Goal: Complete application form

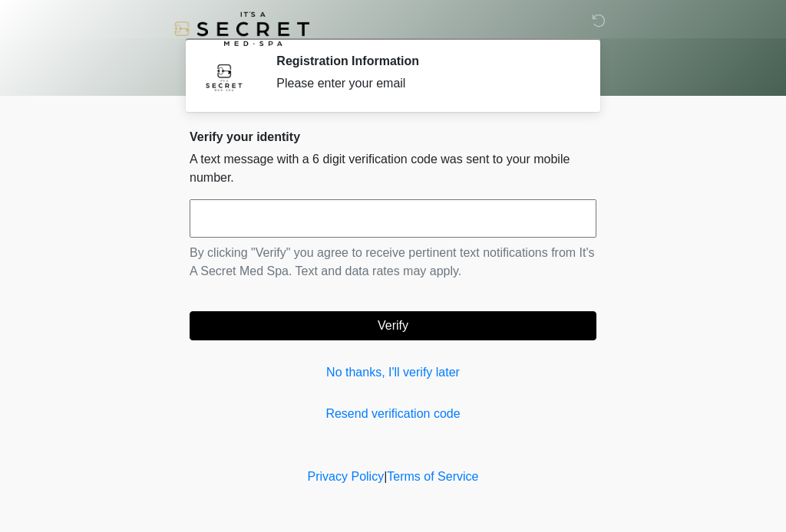
click at [551, 219] on input "text" at bounding box center [392, 218] width 407 height 38
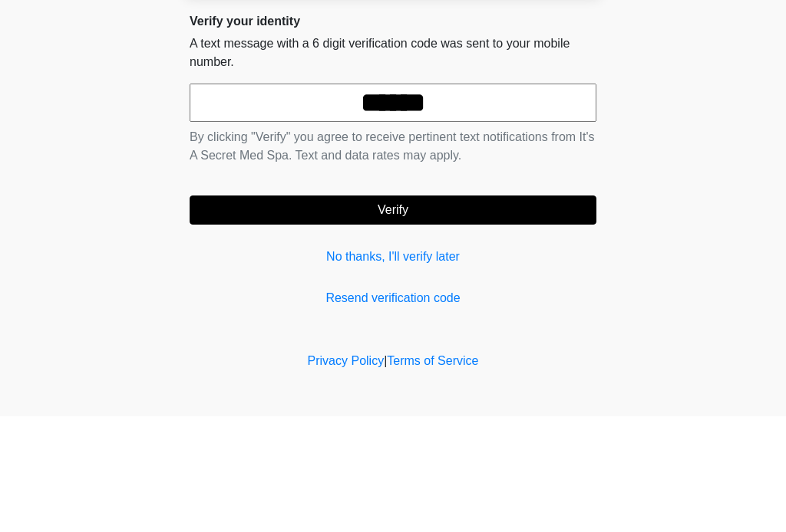
type input "******"
click at [466, 311] on button "Verify" at bounding box center [392, 325] width 407 height 29
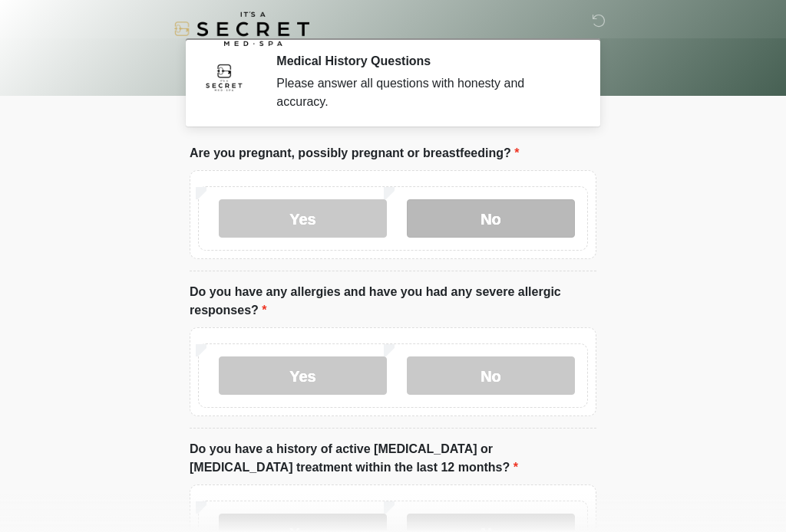
click at [514, 219] on label "No" at bounding box center [491, 218] width 168 height 38
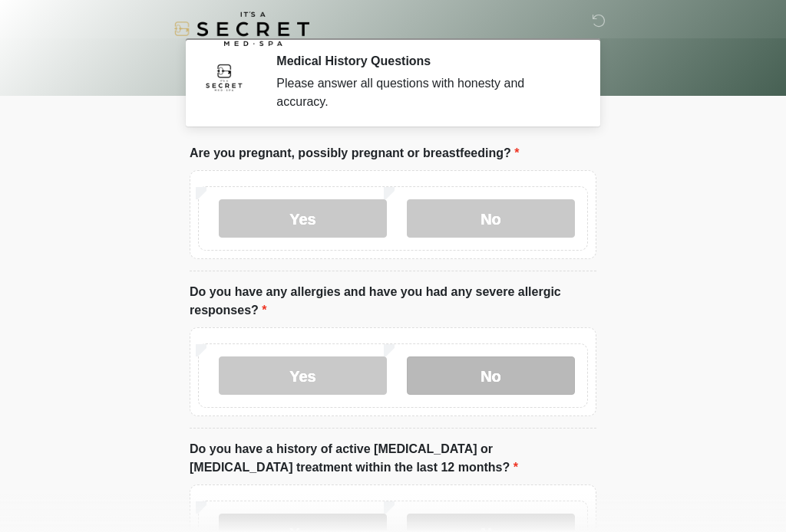
click at [509, 376] on label "No" at bounding box center [491, 376] width 168 height 38
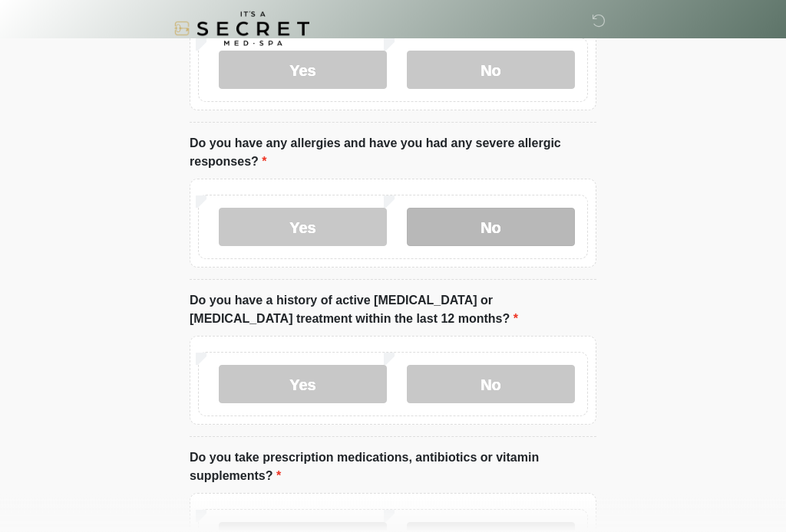
scroll to position [164, 0]
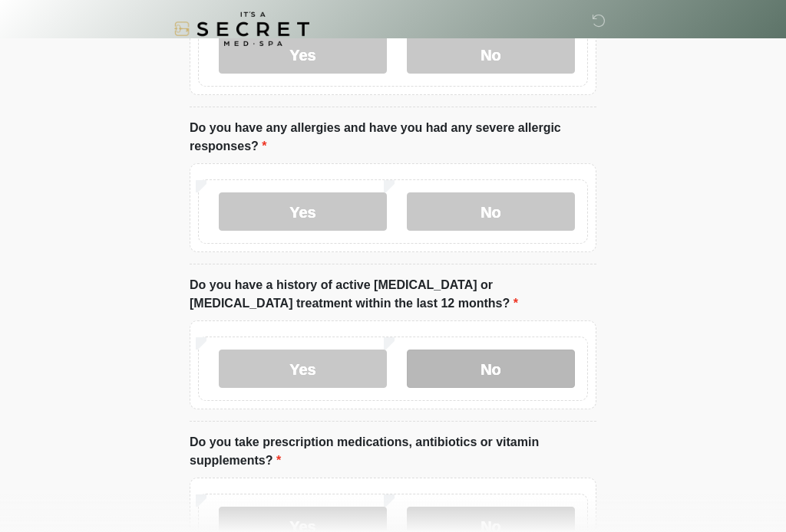
click at [522, 371] on label "No" at bounding box center [491, 369] width 168 height 38
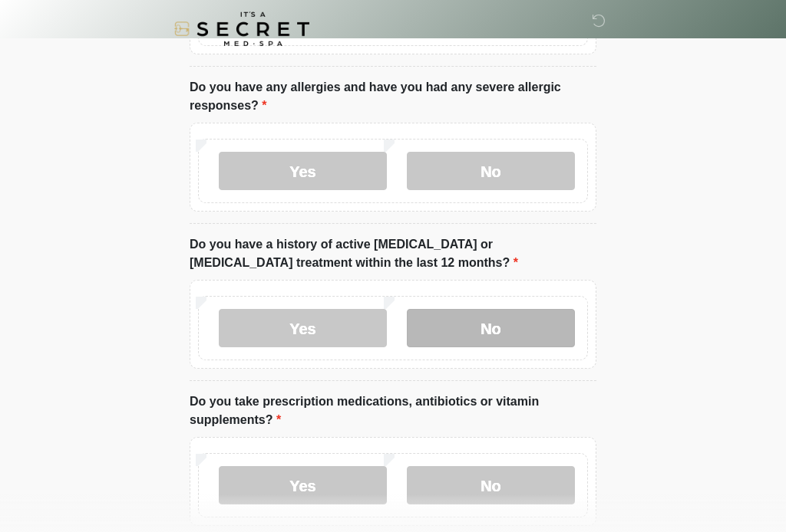
scroll to position [321, 0]
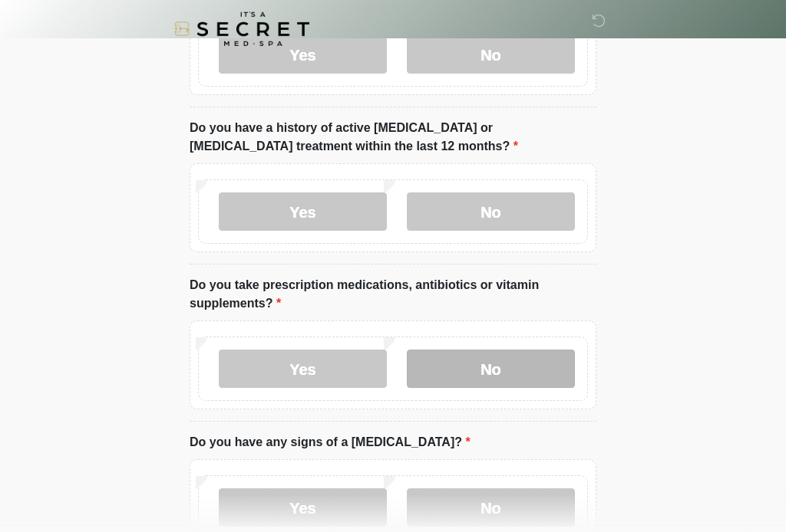
click at [519, 377] on label "No" at bounding box center [491, 369] width 168 height 38
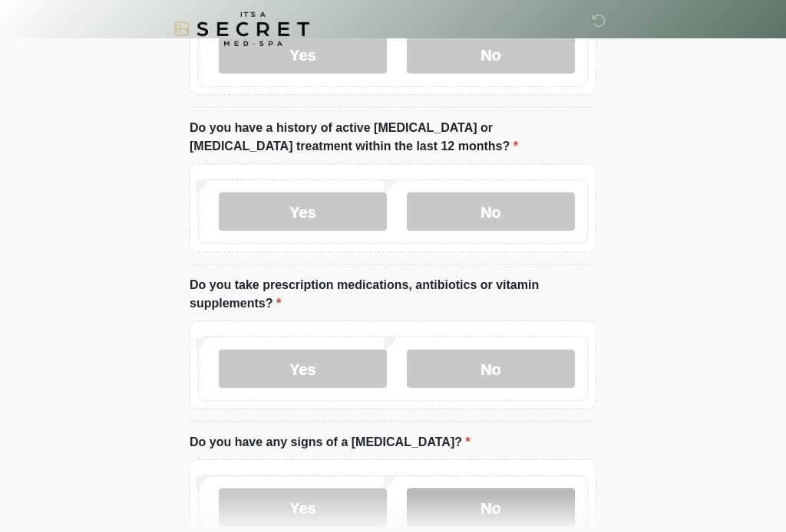
click at [512, 510] on label "No" at bounding box center [491, 508] width 168 height 38
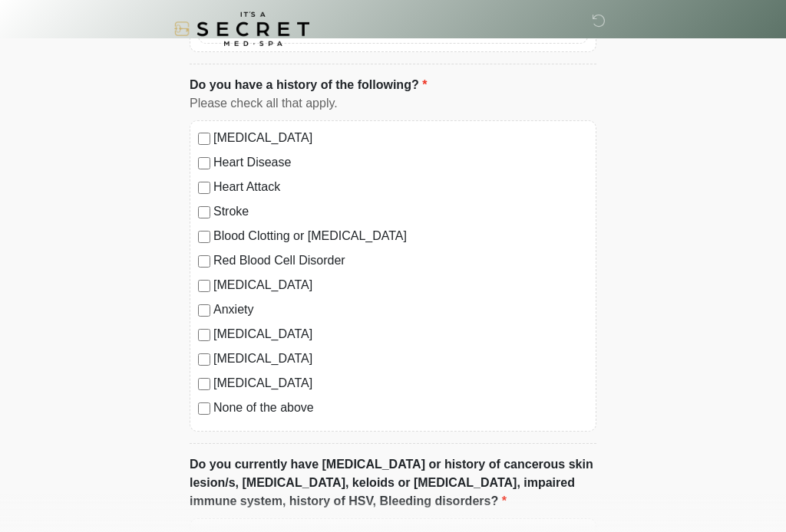
scroll to position [885, 0]
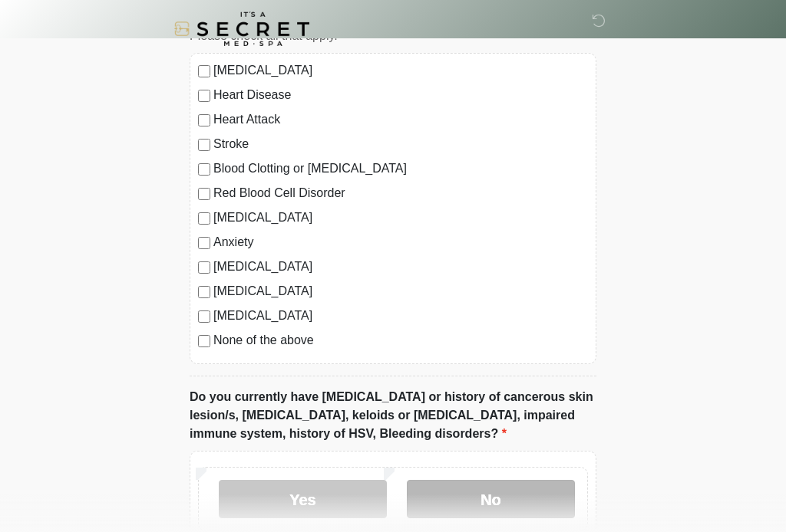
click at [551, 504] on label "No" at bounding box center [491, 499] width 168 height 38
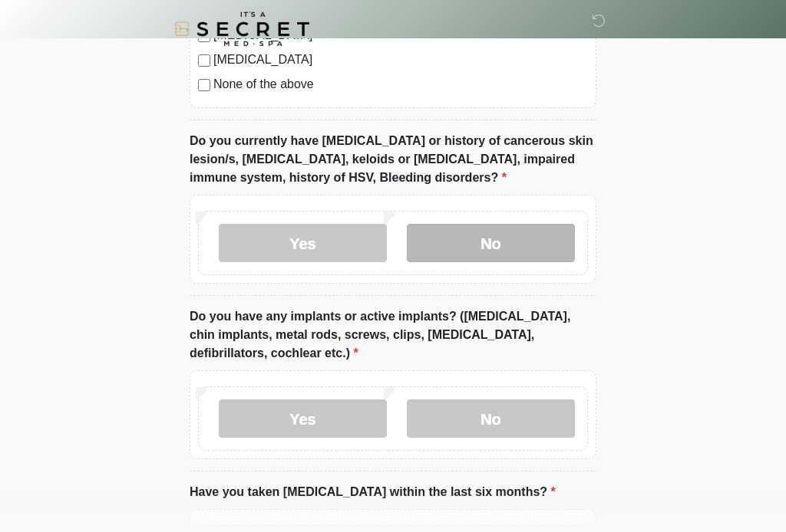
scroll to position [1158, 0]
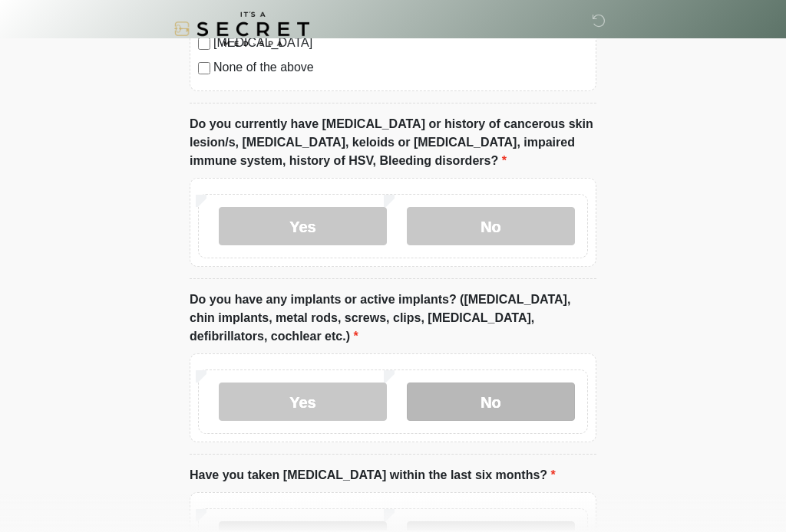
click at [544, 400] on label "No" at bounding box center [491, 402] width 168 height 38
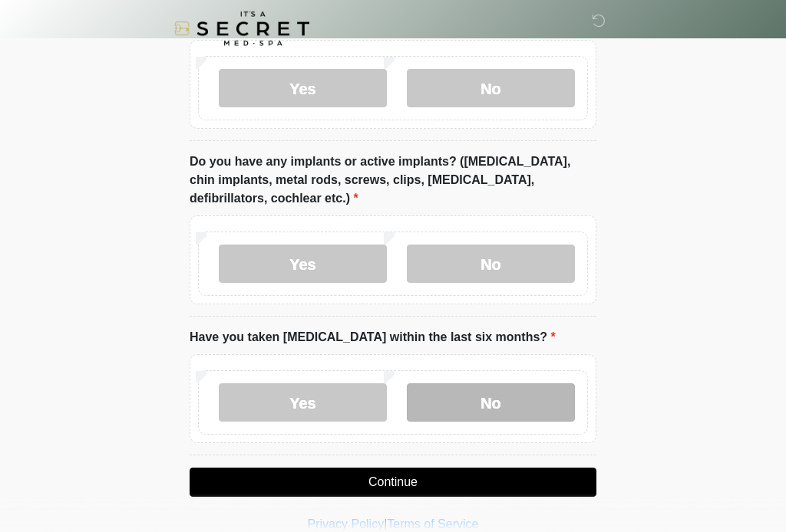
click at [550, 397] on label "No" at bounding box center [491, 403] width 168 height 38
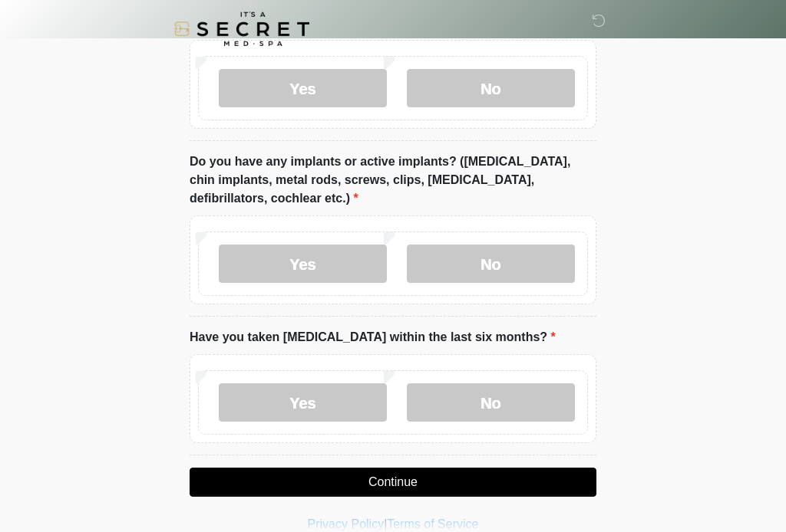
click at [561, 473] on button "Continue" at bounding box center [392, 482] width 407 height 29
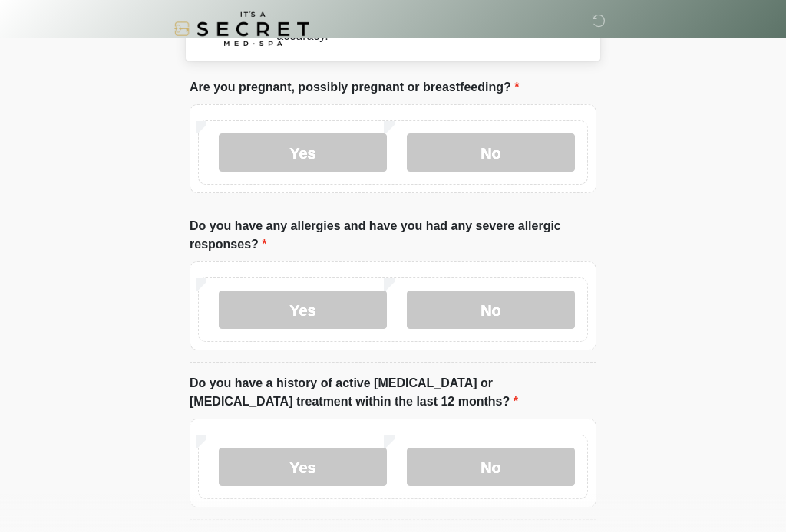
scroll to position [0, 0]
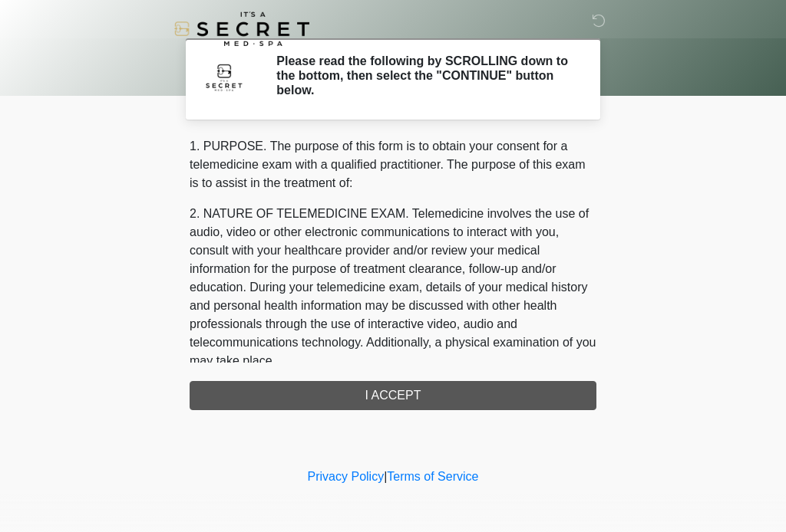
click at [546, 397] on div "1. PURPOSE. The purpose of this form is to obtain your consent for a telemedici…" at bounding box center [392, 273] width 407 height 273
click at [564, 391] on div "1. PURPOSE. The purpose of this form is to obtain your consent for a telemedici…" at bounding box center [392, 273] width 407 height 273
click at [554, 393] on div "1. PURPOSE. The purpose of this form is to obtain your consent for a telemedici…" at bounding box center [392, 273] width 407 height 273
click at [546, 392] on div "1. PURPOSE. The purpose of this form is to obtain your consent for a telemedici…" at bounding box center [392, 273] width 407 height 273
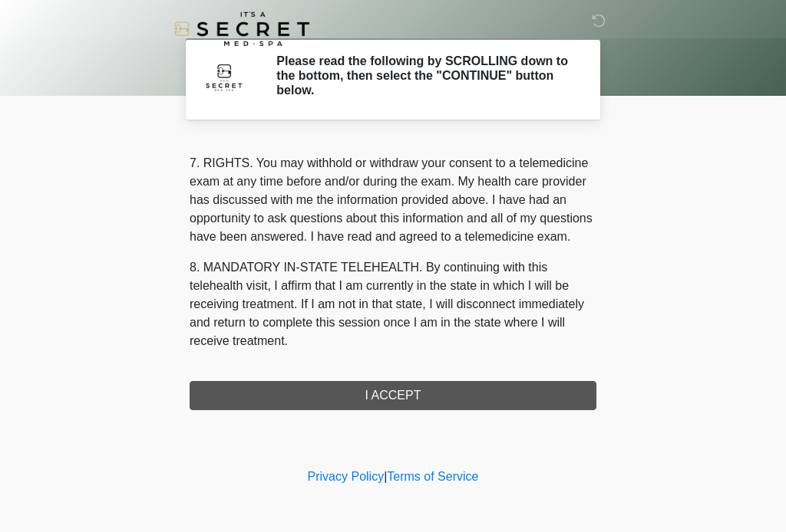
scroll to position [664, 0]
click at [539, 391] on button "I ACCEPT" at bounding box center [392, 395] width 407 height 29
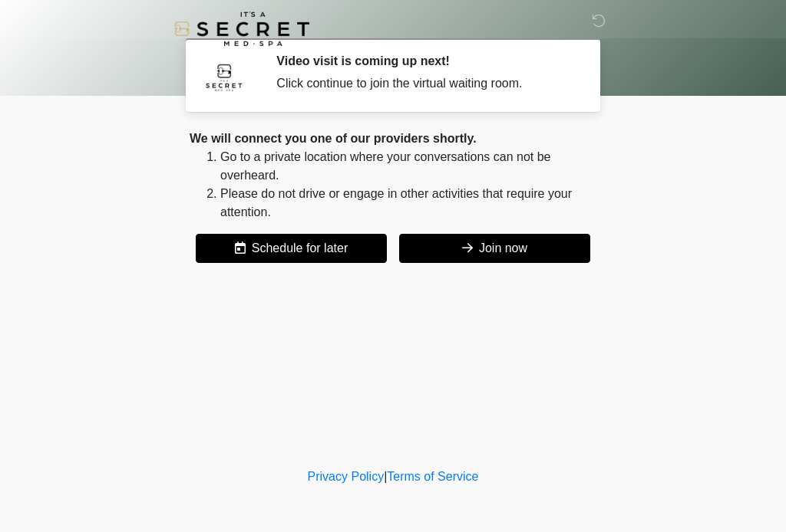
click at [543, 254] on button "Join now" at bounding box center [494, 248] width 191 height 29
